Goal: Task Accomplishment & Management: Manage account settings

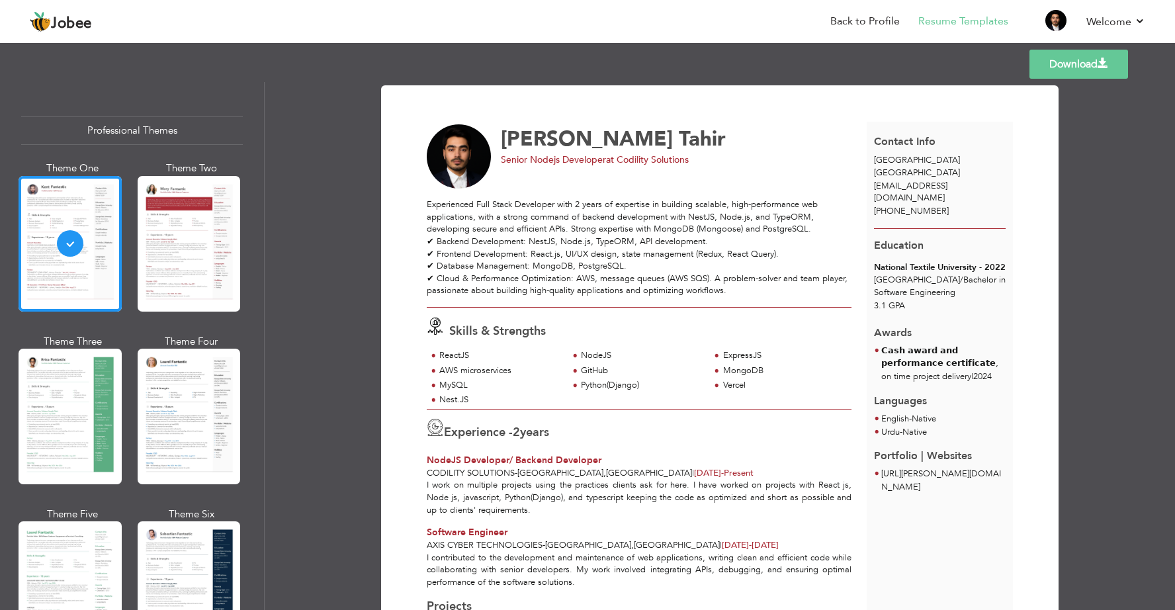
click at [1096, 63] on link "Download" at bounding box center [1078, 64] width 99 height 29
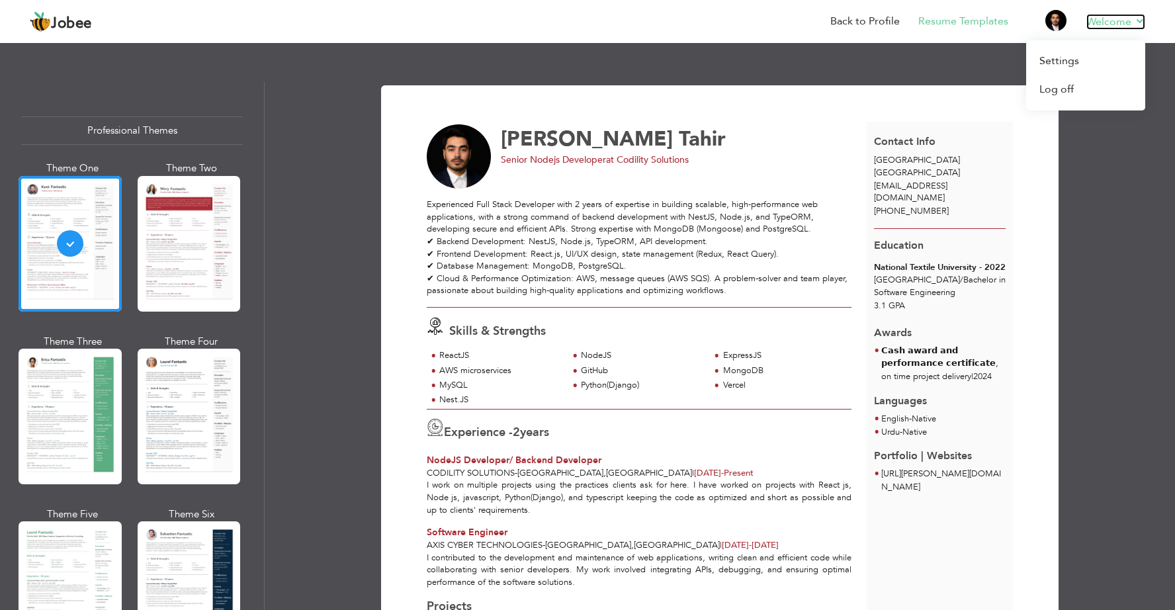
click at [1141, 21] on link "Welcome" at bounding box center [1115, 22] width 59 height 16
click at [1083, 55] on link "Settings" at bounding box center [1085, 61] width 119 height 28
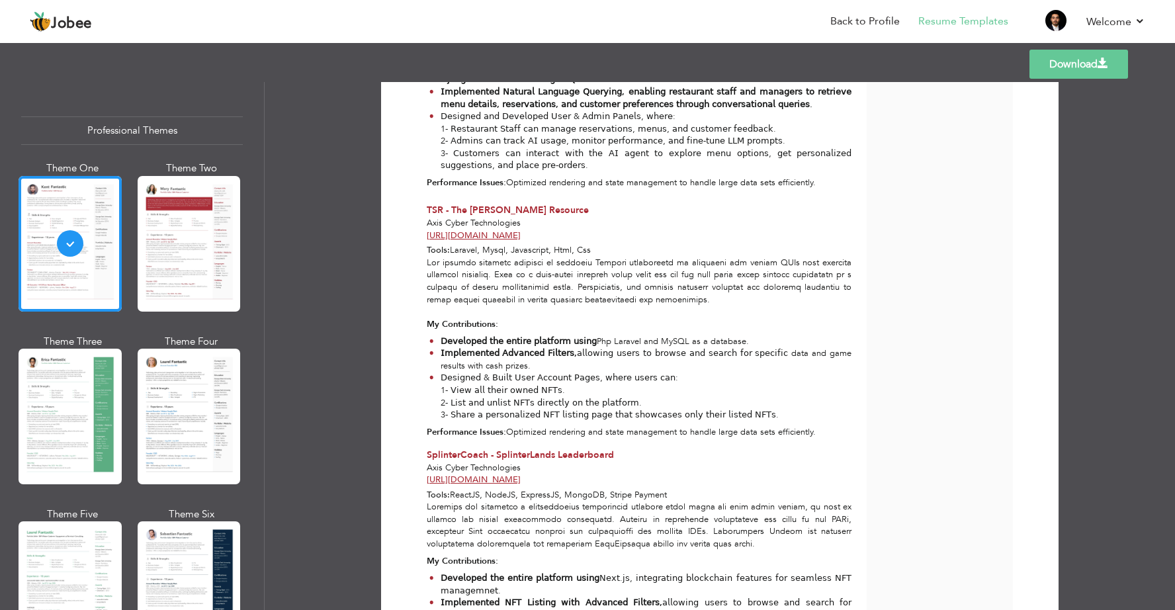
scroll to position [683, 0]
click at [435, 182] on strong "Performance Issues:" at bounding box center [466, 182] width 79 height 12
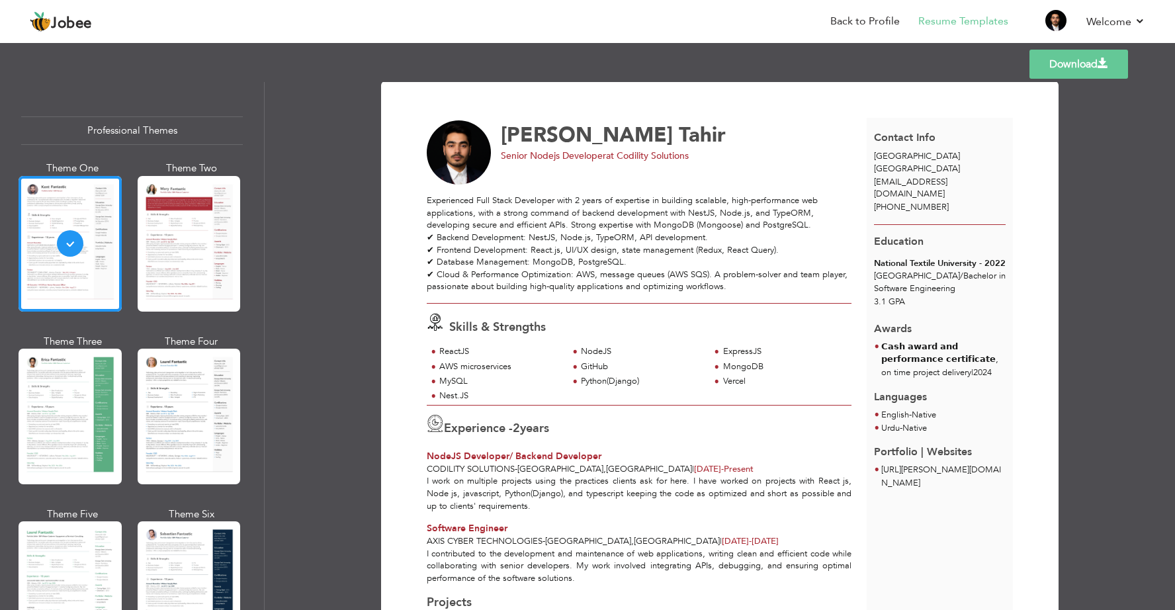
scroll to position [0, 0]
